Goal: Information Seeking & Learning: Learn about a topic

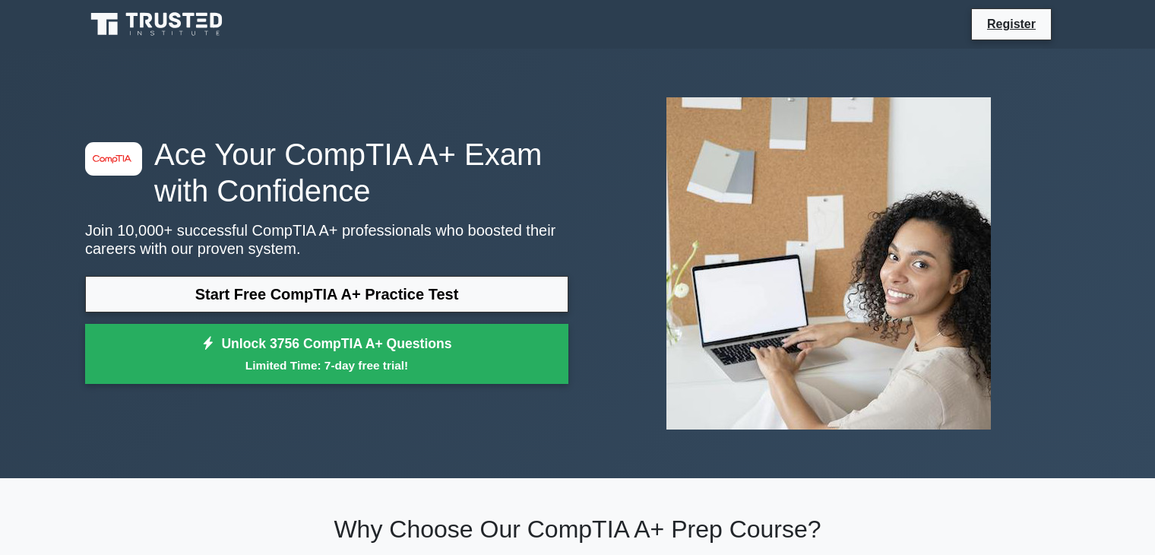
click at [391, 298] on link "Start Free CompTIA A+ Practice Test" at bounding box center [326, 294] width 483 height 36
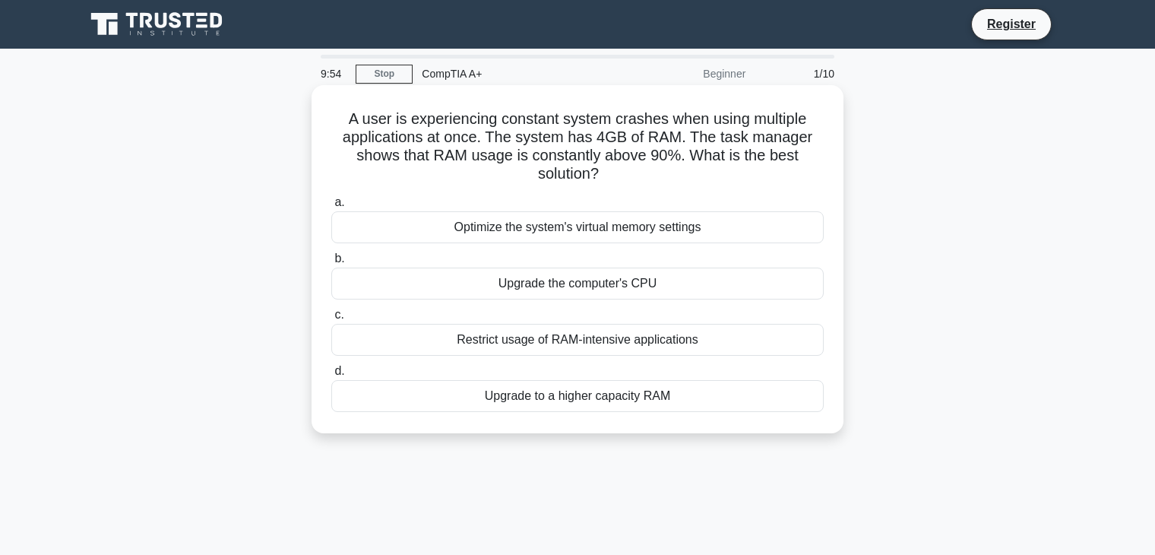
click at [630, 285] on div "Upgrade the computer's CPU" at bounding box center [577, 283] width 492 height 32
click at [331, 264] on input "b. Upgrade the computer's CPU" at bounding box center [331, 259] width 0 height 10
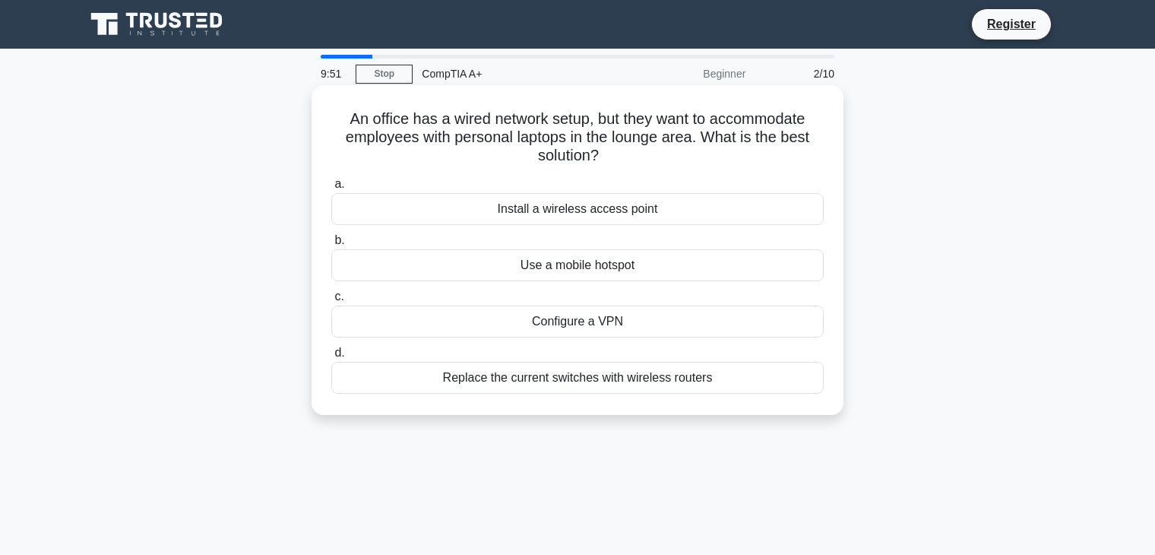
click at [619, 212] on div "Install a wireless access point" at bounding box center [577, 209] width 492 height 32
click at [331, 189] on input "a. Install a wireless access point" at bounding box center [331, 184] width 0 height 10
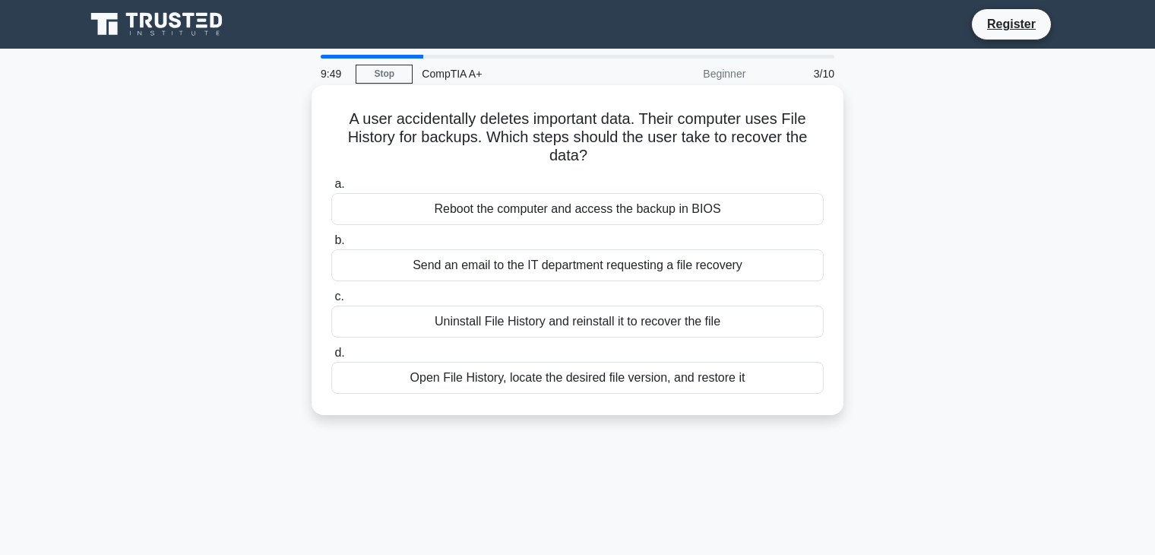
click at [619, 209] on div "Reboot the computer and access the backup in BIOS" at bounding box center [577, 209] width 492 height 32
click at [331, 189] on input "a. Reboot the computer and access the backup in BIOS" at bounding box center [331, 184] width 0 height 10
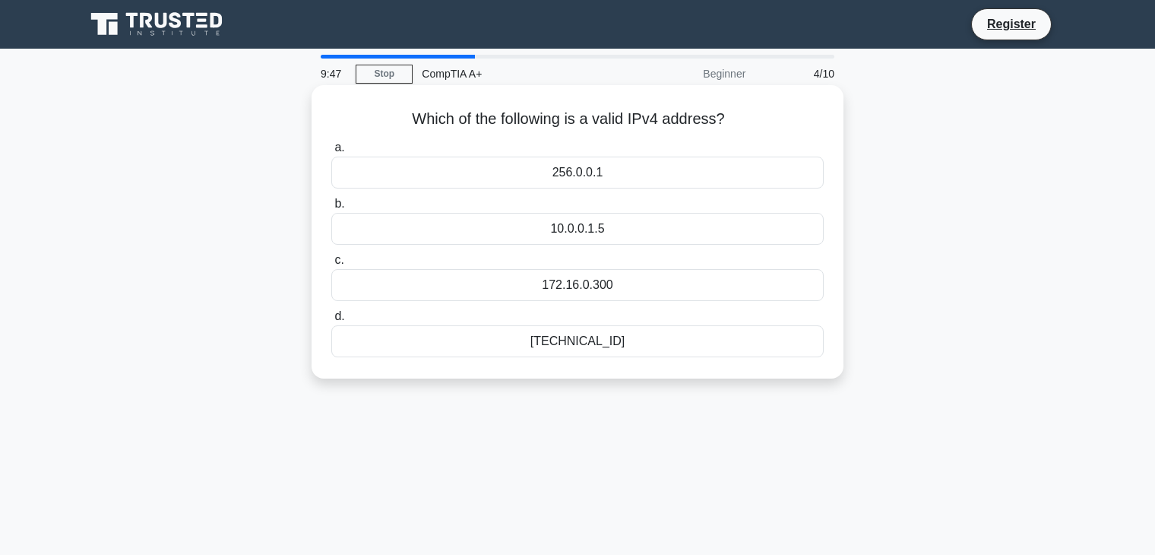
click at [597, 180] on div "256.0.0.1" at bounding box center [577, 173] width 492 height 32
click at [331, 153] on input "a. 256.0.0.1" at bounding box center [331, 148] width 0 height 10
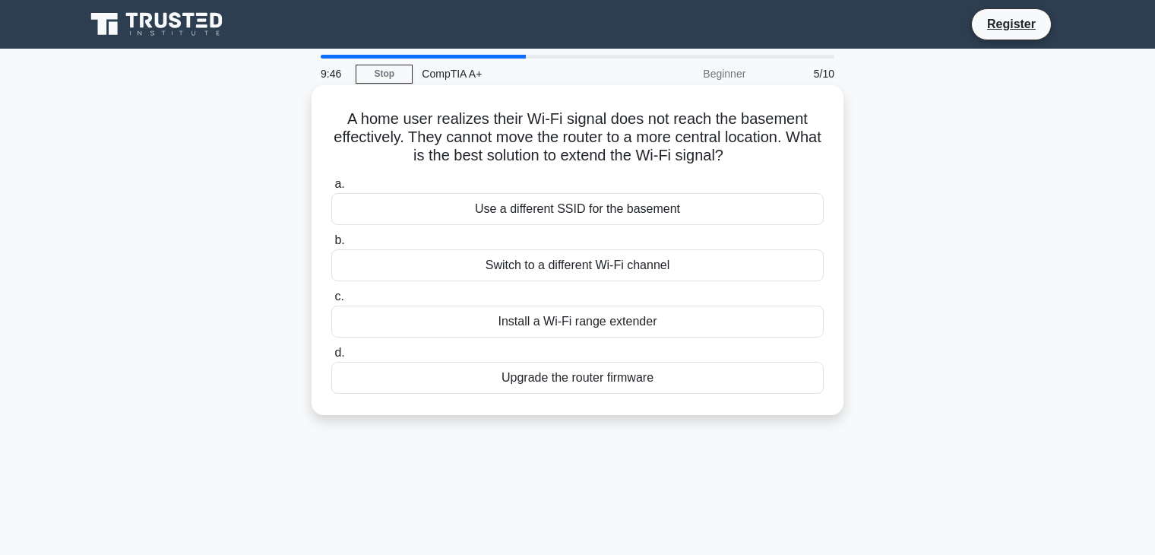
click at [590, 209] on div "Use a different SSID for the basement" at bounding box center [577, 209] width 492 height 32
click at [331, 189] on input "a. Use a different SSID for the basement" at bounding box center [331, 184] width 0 height 10
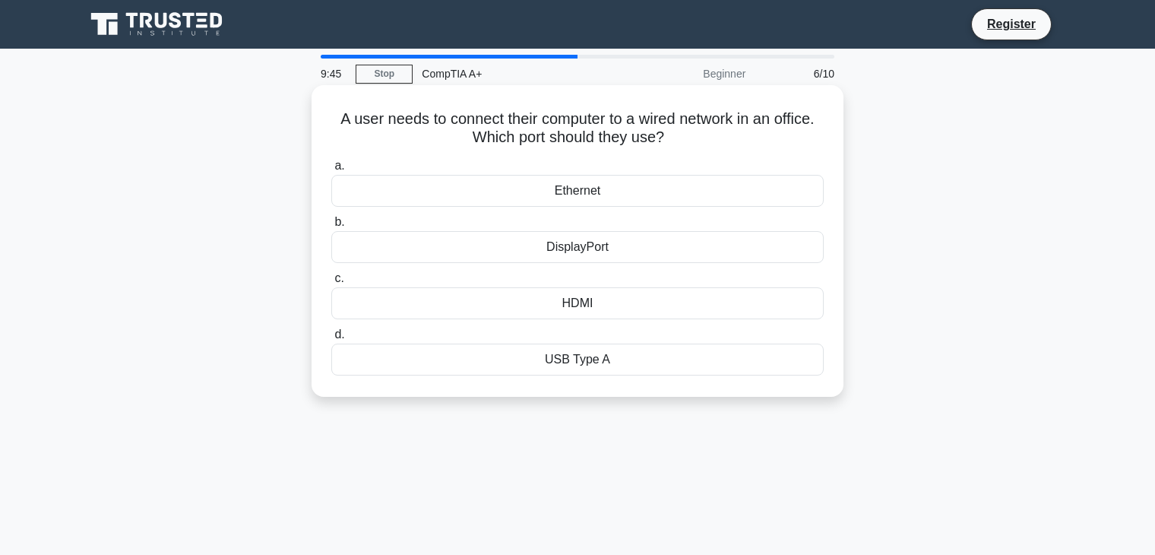
click at [586, 191] on div "Ethernet" at bounding box center [577, 191] width 492 height 32
click at [331, 171] on input "a. Ethernet" at bounding box center [331, 166] width 0 height 10
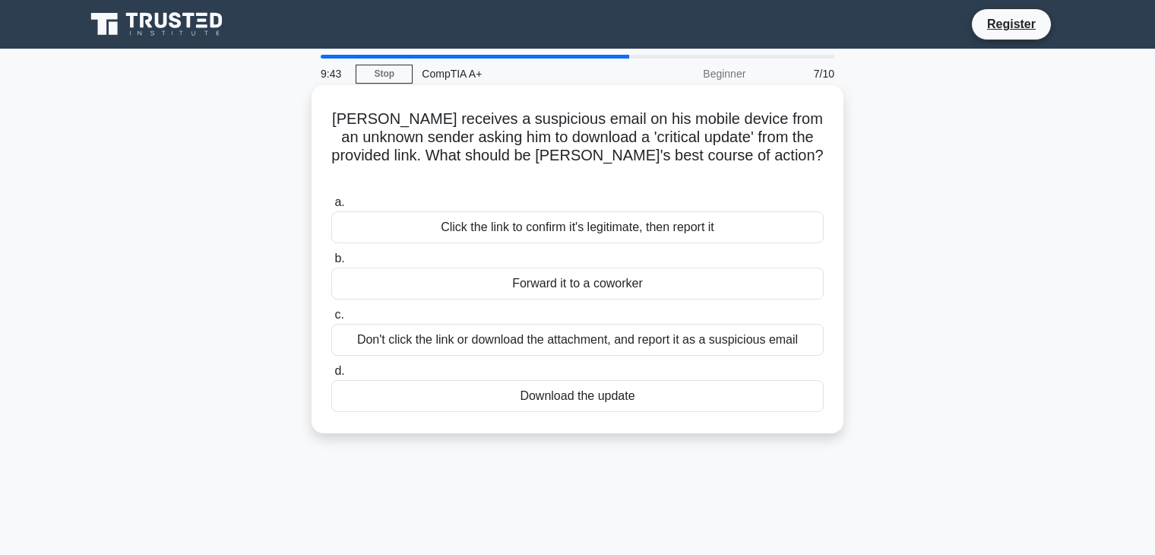
click at [590, 220] on div "Click the link to confirm it's legitimate, then report it" at bounding box center [577, 227] width 492 height 32
click at [331, 207] on input "a. Click the link to confirm it's legitimate, then report it" at bounding box center [331, 203] width 0 height 10
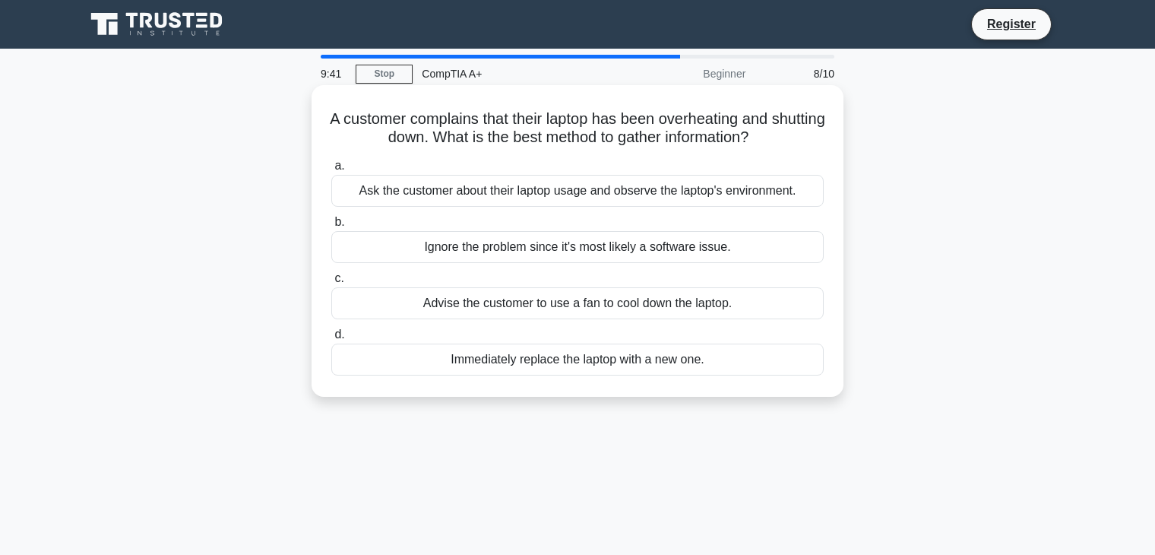
click at [593, 250] on div "Ignore the problem since it's most likely a software issue." at bounding box center [577, 247] width 492 height 32
click at [331, 227] on input "b. Ignore the problem since it's most likely a software issue." at bounding box center [331, 222] width 0 height 10
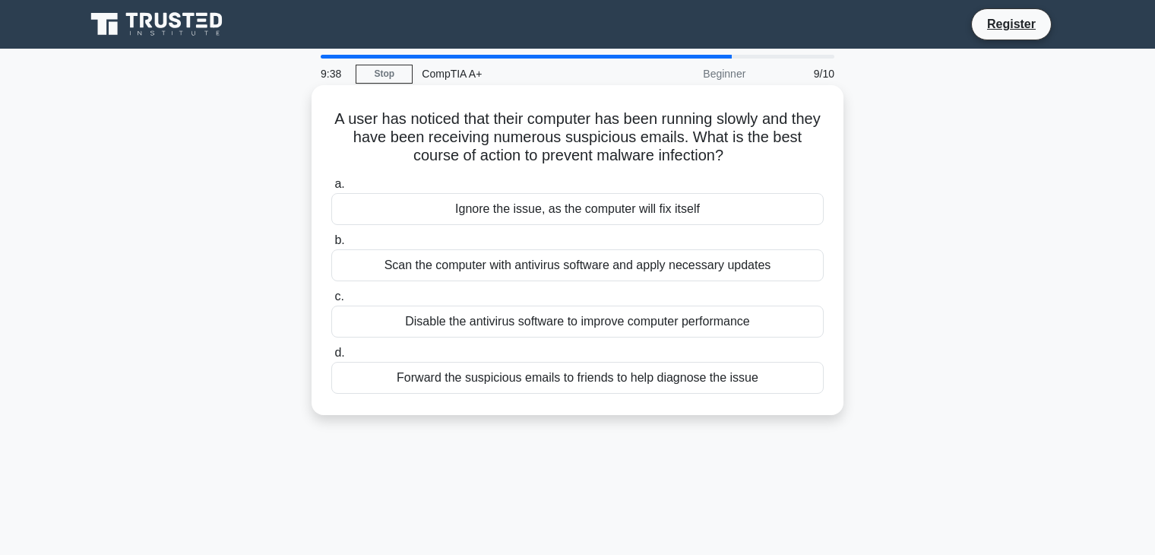
click at [551, 270] on div "Scan the computer with antivirus software and apply necessary updates" at bounding box center [577, 265] width 492 height 32
click at [331, 245] on input "b. Scan the computer with antivirus software and apply necessary updates" at bounding box center [331, 241] width 0 height 10
